Goal: Task Accomplishment & Management: Manage account settings

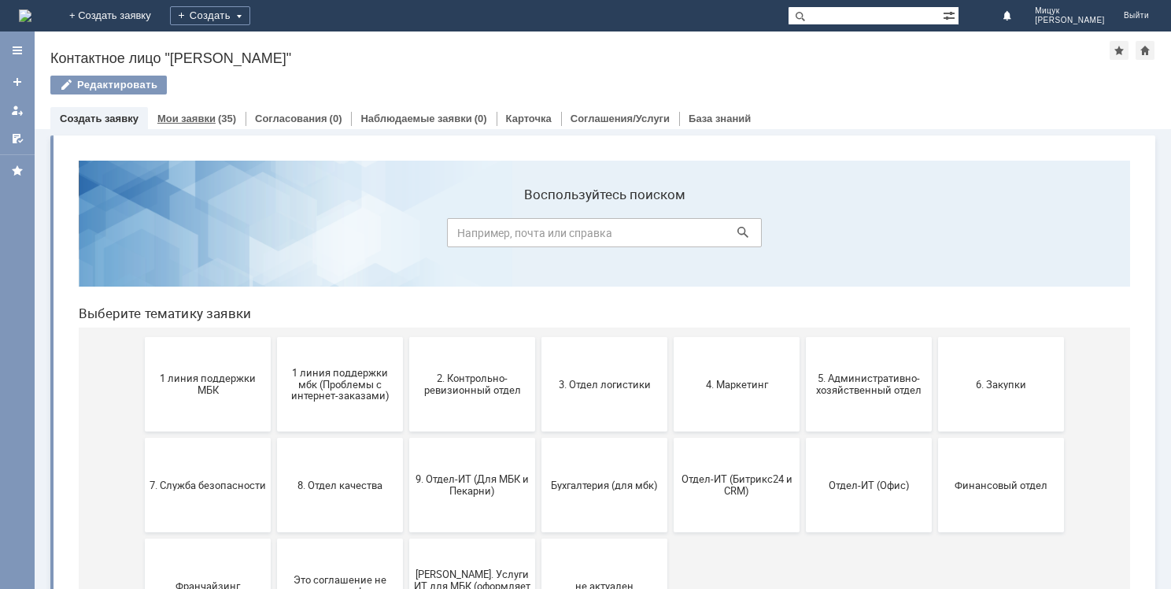
click at [183, 120] on link "Мои заявки" at bounding box center [186, 119] width 58 height 12
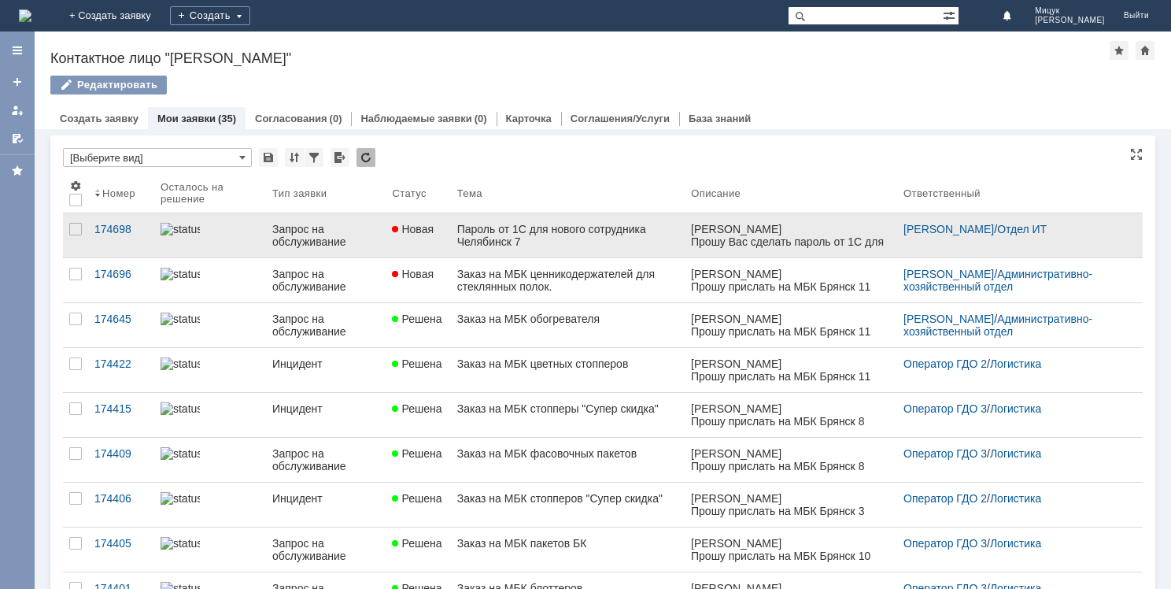
click at [589, 240] on div "Пароль от 1С для нового сотрудника Челябинск 7" at bounding box center [568, 235] width 222 height 25
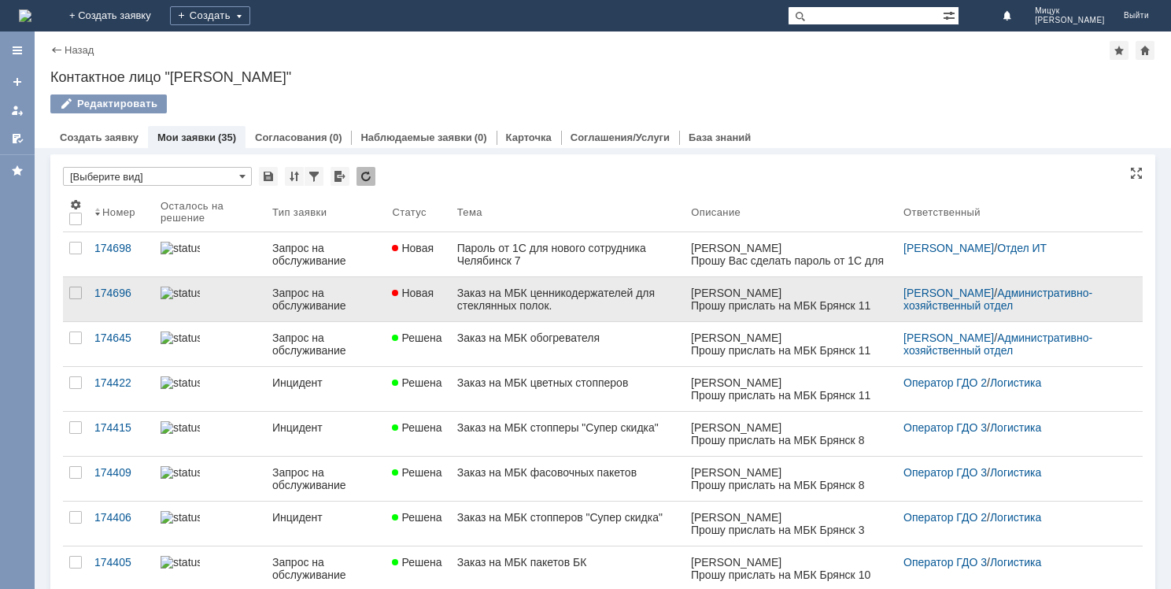
click at [598, 302] on div "Заказ на МБК ценникодержателей для стеклянных полок." at bounding box center [568, 298] width 222 height 25
